Goal: Task Accomplishment & Management: Use online tool/utility

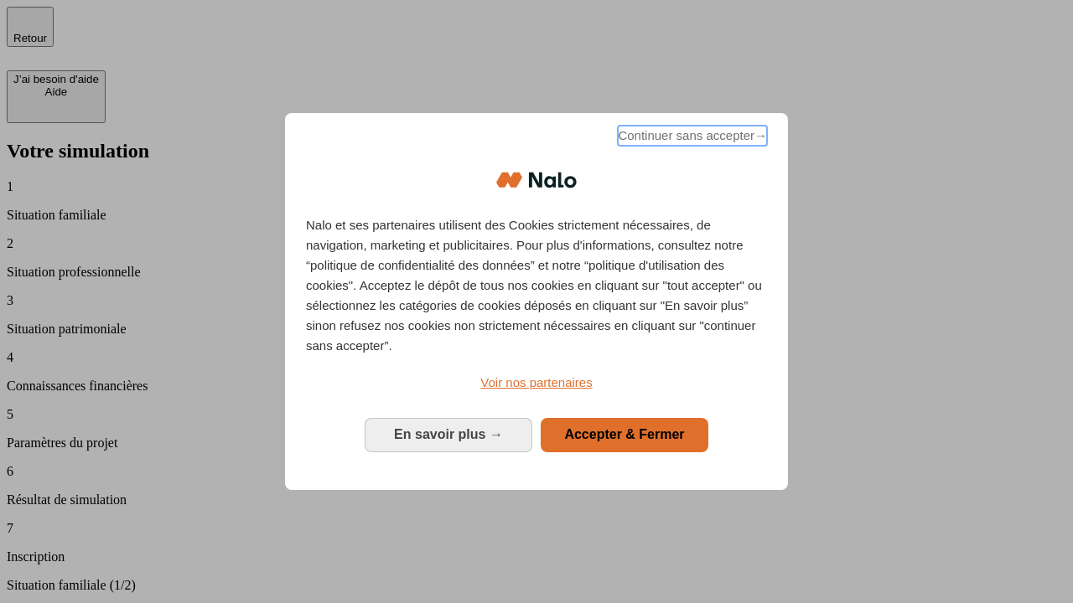
click at [691, 138] on span "Continuer sans accepter →" at bounding box center [692, 136] width 149 height 20
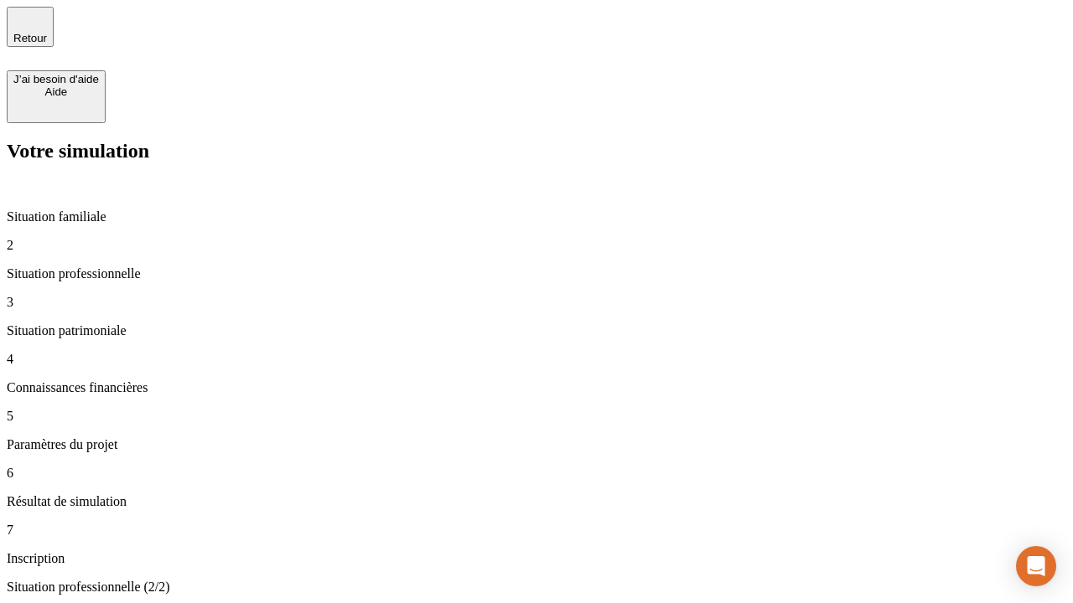
type input "30 000"
type input "40 000"
